Goal: Find specific page/section: Find specific page/section

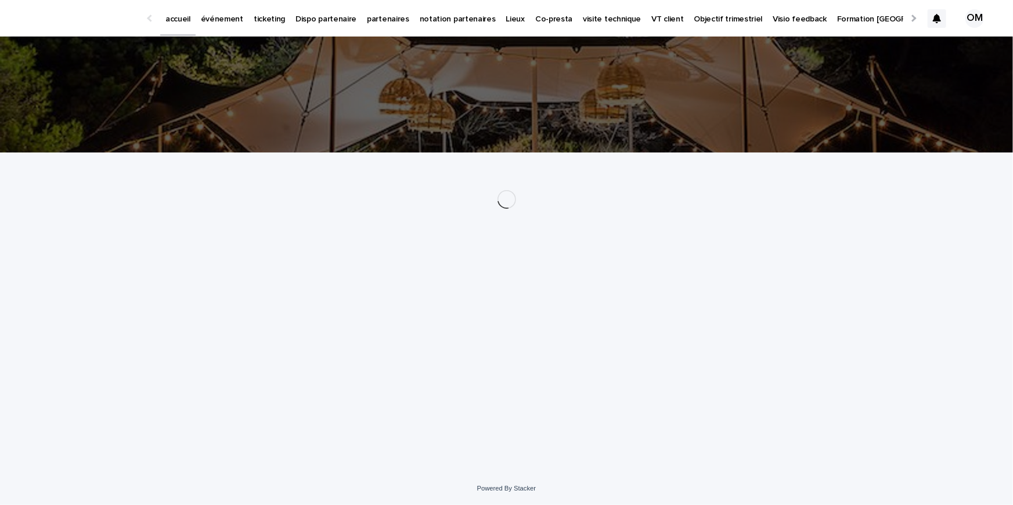
click at [211, 22] on p "événement" at bounding box center [222, 12] width 42 height 24
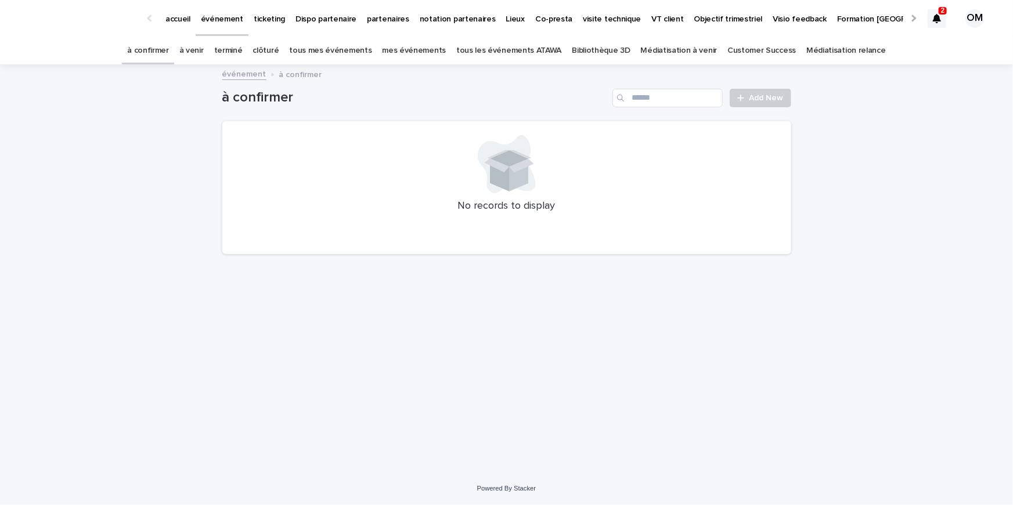
click at [542, 48] on link "tous les événements ATAWA" at bounding box center [508, 50] width 105 height 27
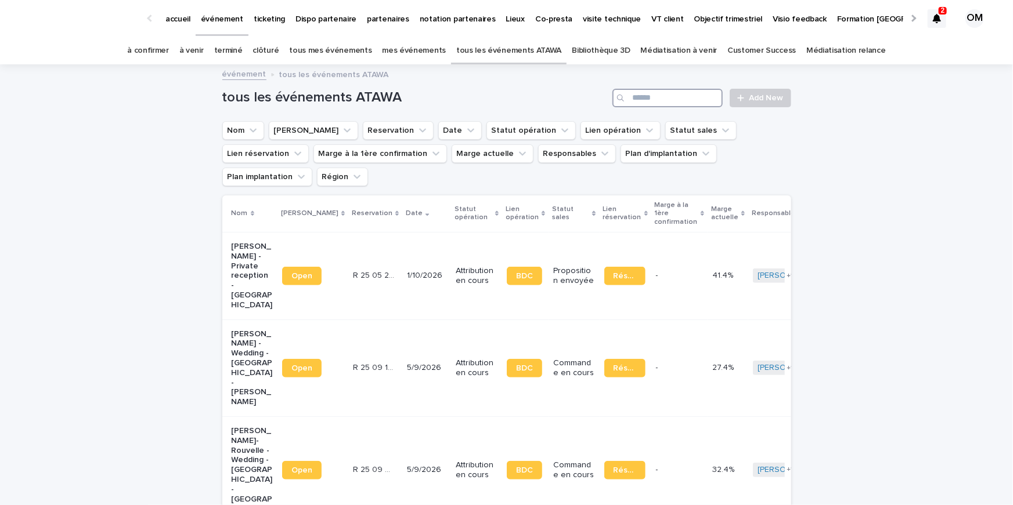
click at [677, 99] on input "Search" at bounding box center [667, 98] width 110 height 19
type input "**********"
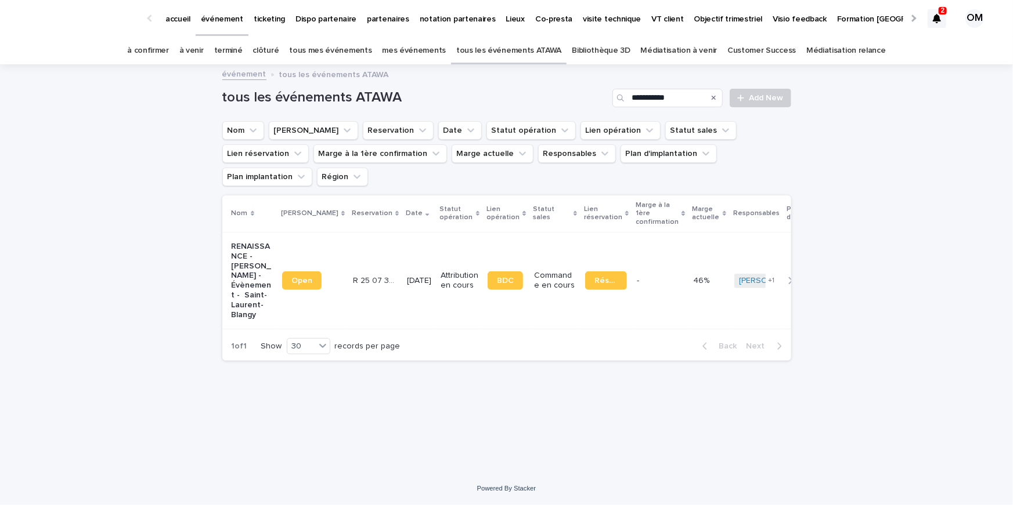
click at [402, 232] on td "[DATE]" at bounding box center [419, 280] width 34 height 97
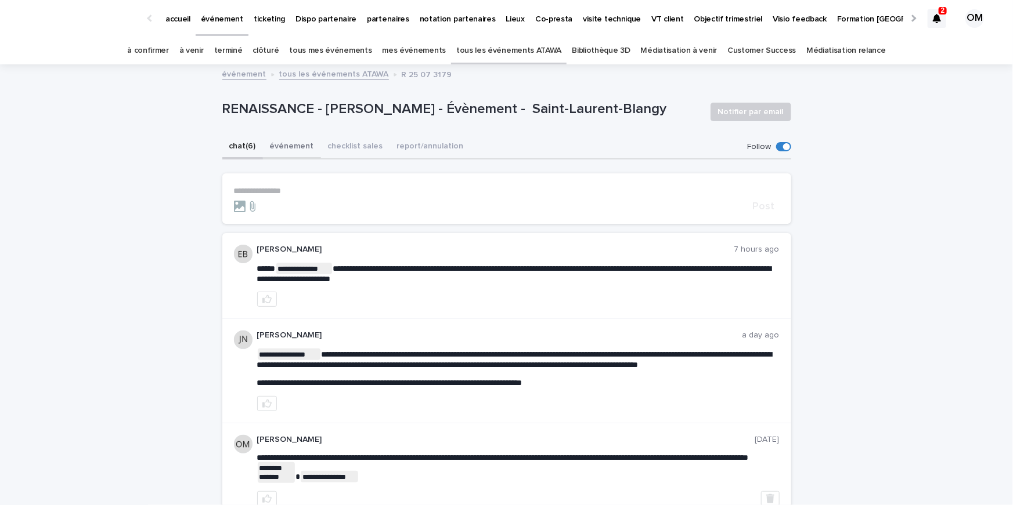
click at [277, 151] on button "événement" at bounding box center [292, 147] width 58 height 24
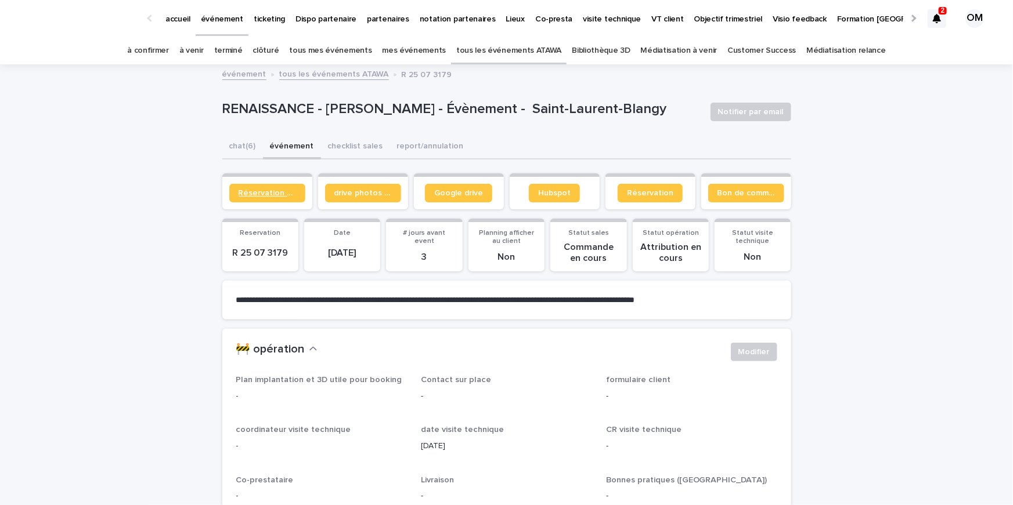
click at [266, 193] on span "Réservation client" at bounding box center [267, 193] width 57 height 8
